Goal: Task Accomplishment & Management: Manage account settings

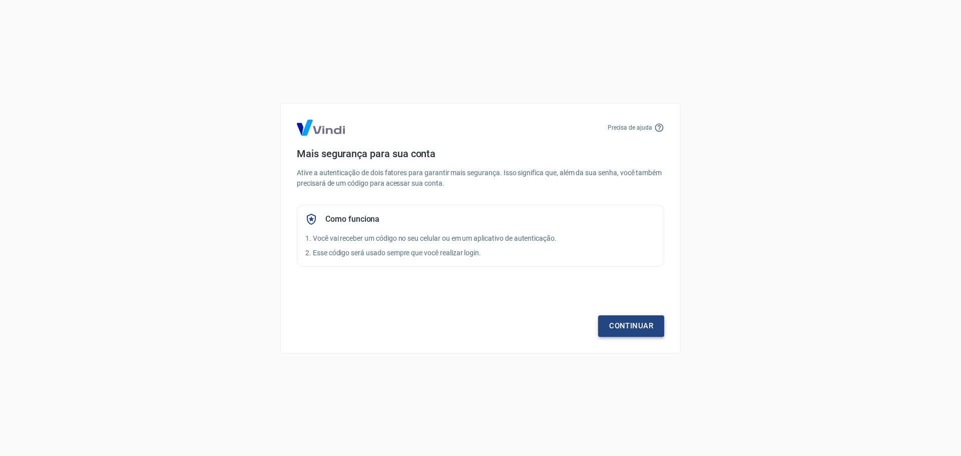
click at [644, 327] on link "Continuar" at bounding box center [631, 325] width 66 height 21
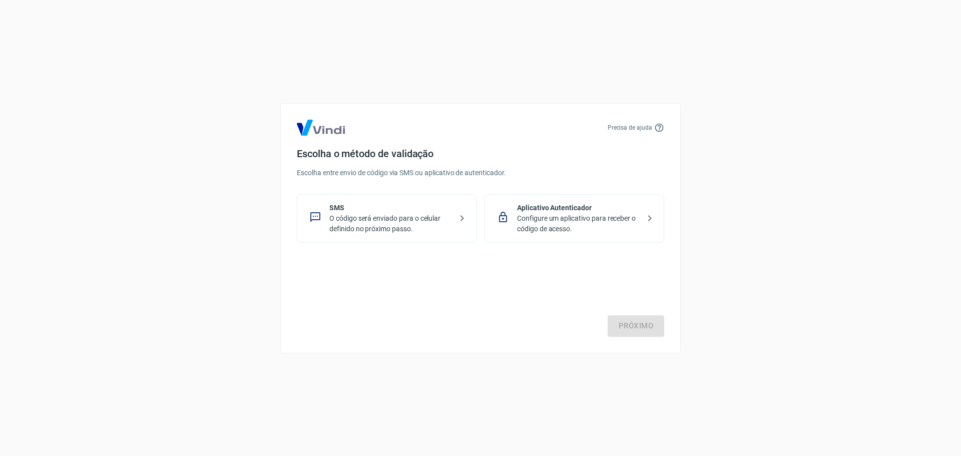
click at [412, 220] on p "O código será enviado para o celular definido no próximo passo." at bounding box center [390, 223] width 123 height 21
click at [628, 324] on link "Próximo" at bounding box center [636, 325] width 57 height 21
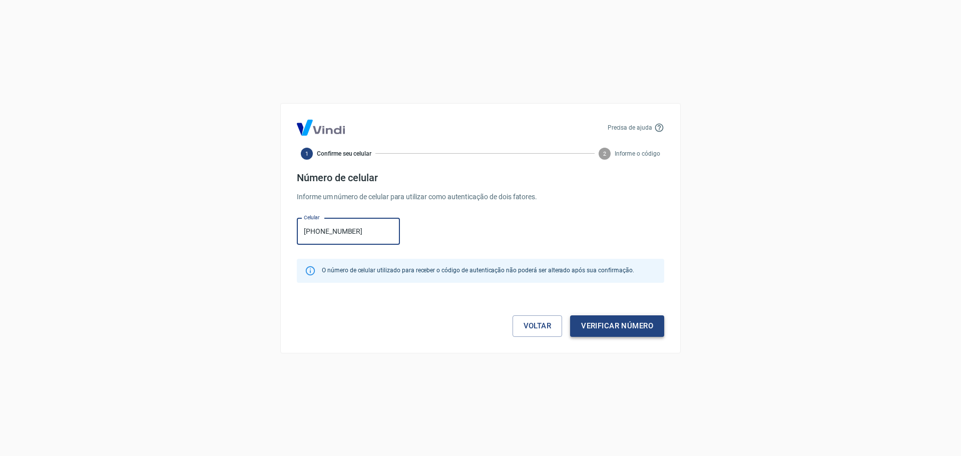
type input "[PHONE_NUMBER]"
click at [604, 326] on button "Verificar número" at bounding box center [617, 325] width 94 height 21
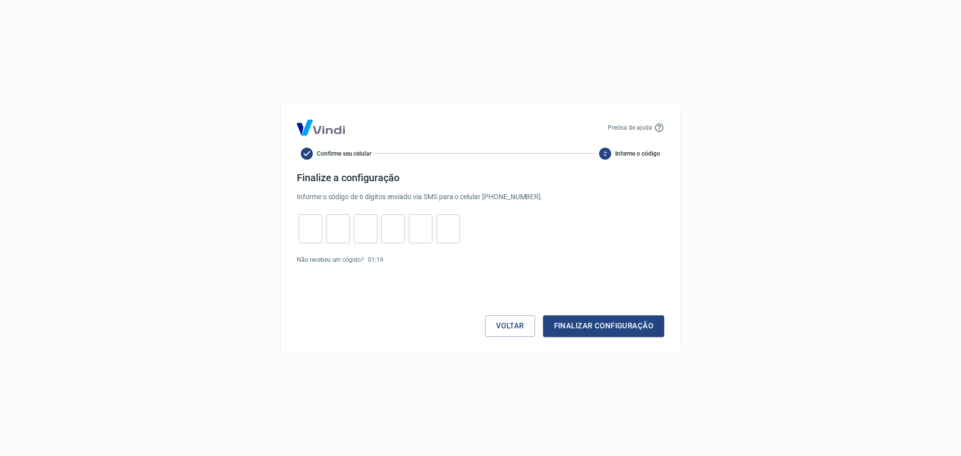
click at [311, 229] on input "tel" at bounding box center [311, 229] width 24 height 22
type input "3"
type input "6"
type input "1"
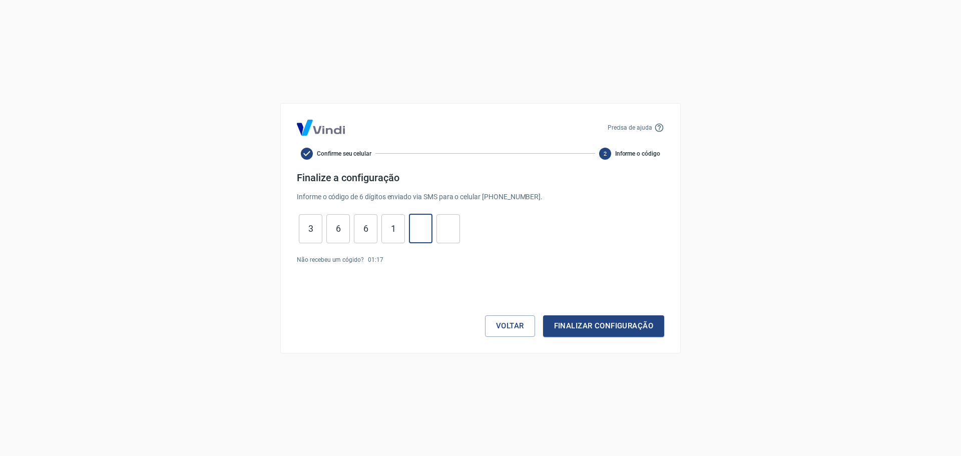
type input "1"
type input "8"
click at [568, 325] on button "Finalizar configuração" at bounding box center [603, 325] width 121 height 21
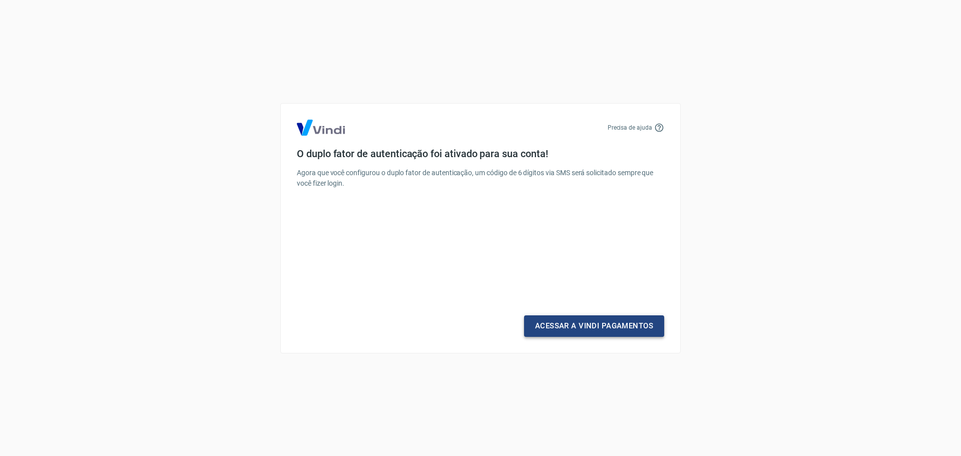
click at [589, 330] on link "Acessar a Vindi Pagamentos" at bounding box center [594, 325] width 140 height 21
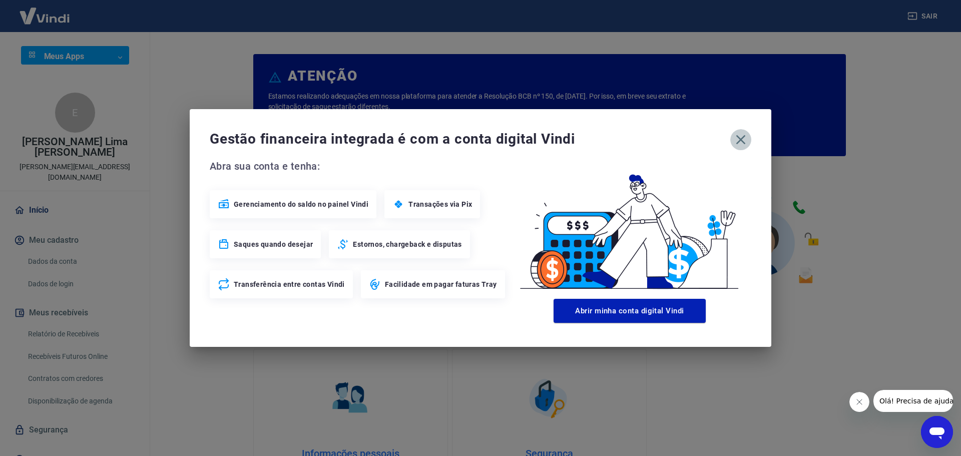
click at [745, 143] on icon "button" at bounding box center [742, 140] width 10 height 10
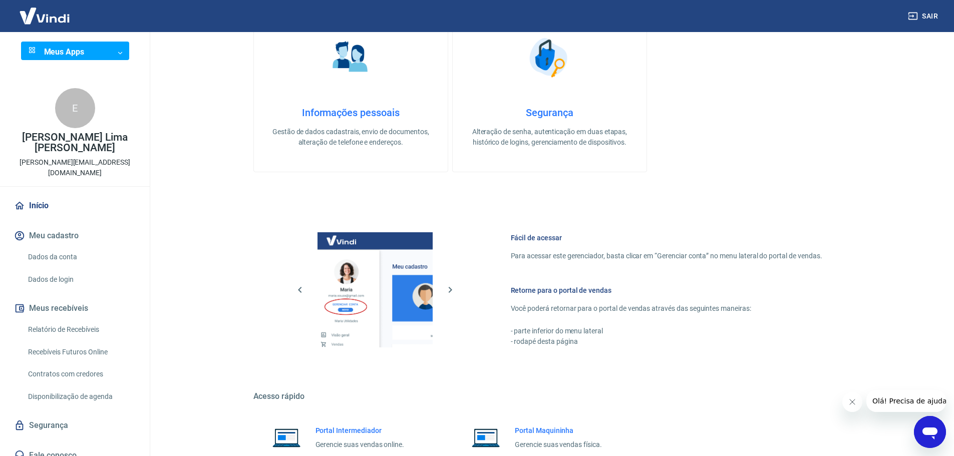
scroll to position [428, 0]
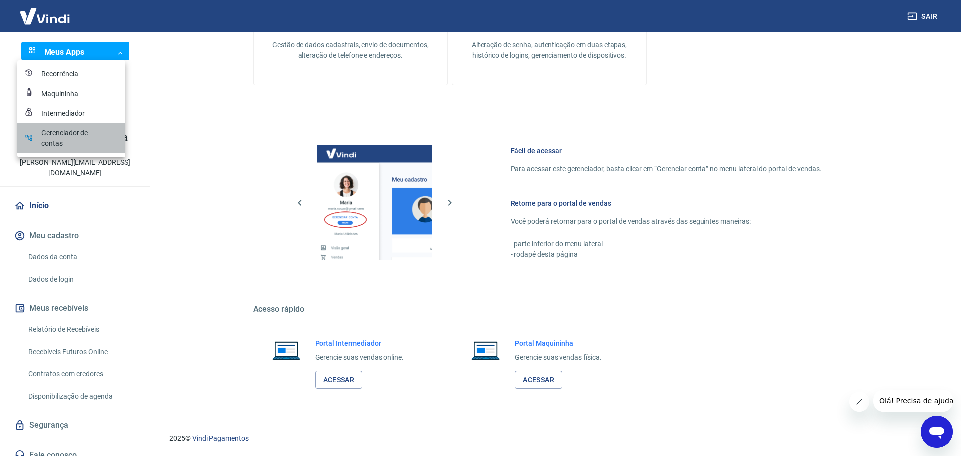
click at [81, 135] on div "Gerenciador de contas" at bounding box center [66, 138] width 50 height 21
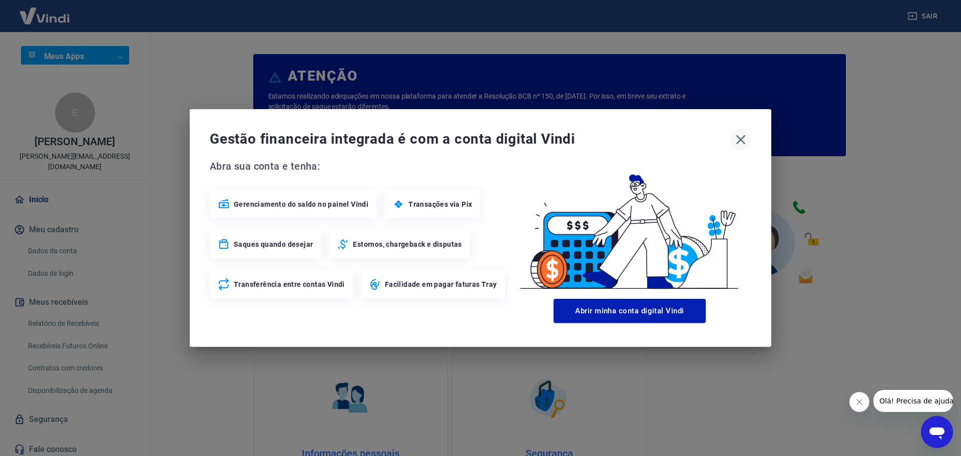
click at [741, 140] on icon "button" at bounding box center [742, 140] width 10 height 10
